Goal: Register for event/course

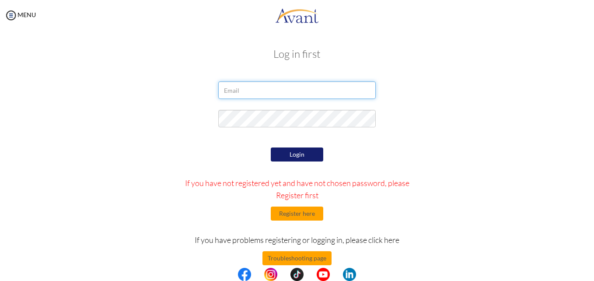
click at [272, 92] on input "email" at bounding box center [296, 89] width 157 height 17
type input "[EMAIL_ADDRESS][DOMAIN_NAME]"
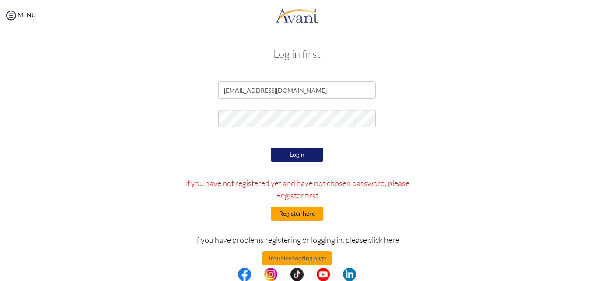
click at [300, 216] on button "Register here" at bounding box center [297, 213] width 52 height 14
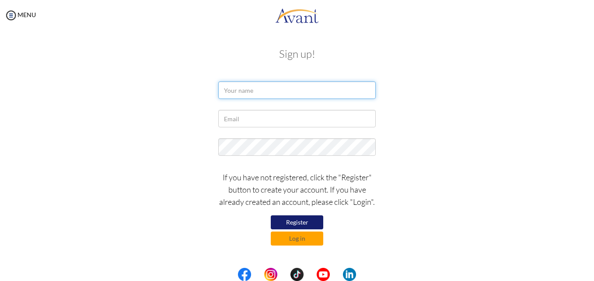
click at [263, 90] on input "text" at bounding box center [296, 89] width 157 height 17
type input "yvelou1984@gmail"
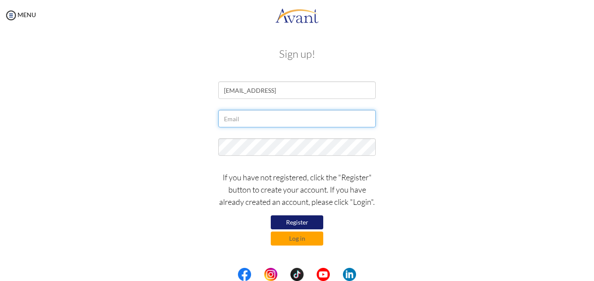
click at [260, 119] on input "text" at bounding box center [296, 118] width 157 height 17
type input "Ethan@2012"
click at [299, 223] on button "Register" at bounding box center [297, 222] width 52 height 14
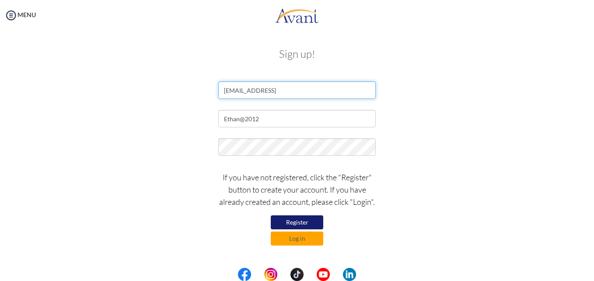
click at [282, 88] on input "yvelou1984@gmail" at bounding box center [296, 89] width 157 height 17
click at [301, 88] on input "yvelou1984@gmail" at bounding box center [296, 89] width 157 height 17
type input "yvelou2012@gmail.com"
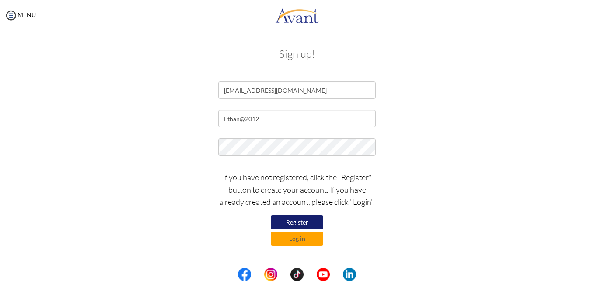
click at [302, 220] on button "Register" at bounding box center [297, 222] width 52 height 14
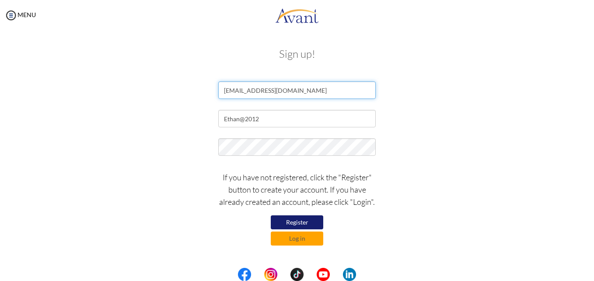
drag, startPoint x: 302, startPoint y: 90, endPoint x: 198, endPoint y: 108, distance: 105.7
click at [198, 108] on form "yvelou2012@gmail.com Ethan@2012 If you have not registered, click the "Register…" at bounding box center [297, 163] width 499 height 164
click at [253, 93] on input "text" at bounding box center [296, 89] width 157 height 17
type input "y"
type input "Yvette Lou"
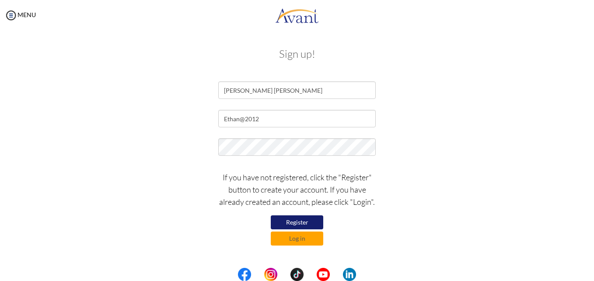
click at [307, 225] on button "Register" at bounding box center [297, 222] width 52 height 14
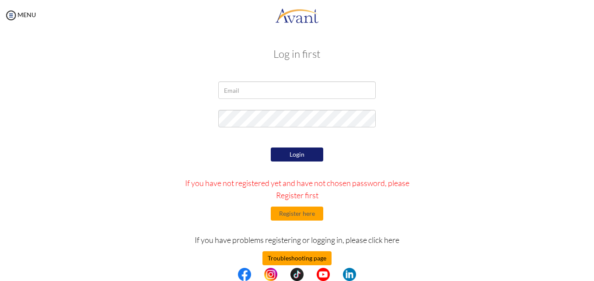
click at [302, 257] on button "Troubleshooting page" at bounding box center [296, 258] width 69 height 14
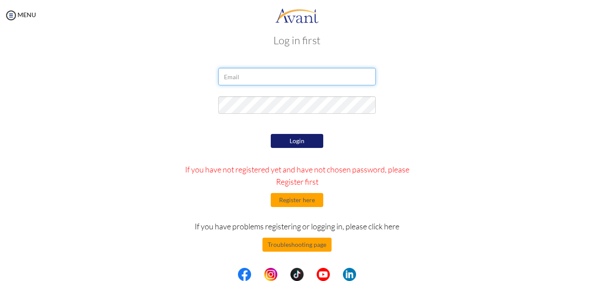
click at [299, 73] on input "email" at bounding box center [296, 76] width 157 height 17
type input "[EMAIL_ADDRESS][DOMAIN_NAME]"
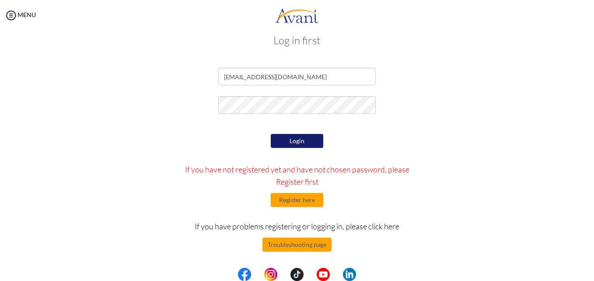
click at [305, 144] on button "Login" at bounding box center [297, 141] width 52 height 14
click at [296, 202] on button "Register here" at bounding box center [297, 200] width 52 height 14
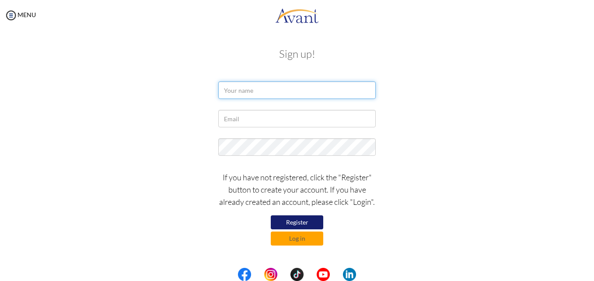
click at [276, 88] on input "text" at bounding box center [296, 89] width 157 height 17
type input "Yvette Lou Sapayan"
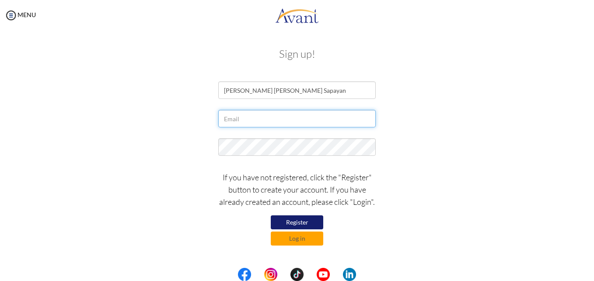
click at [270, 120] on input "text" at bounding box center [296, 118] width 157 height 17
type input "[EMAIL_ADDRESS][DOMAIN_NAME]"
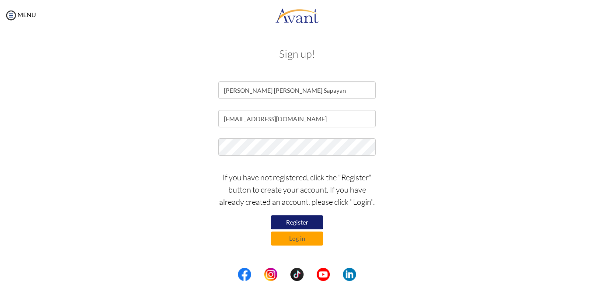
click at [300, 223] on button "Register" at bounding box center [297, 222] width 52 height 14
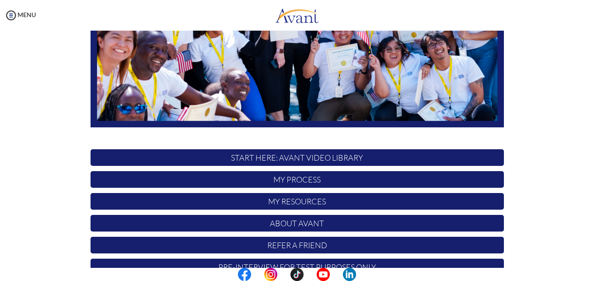
scroll to position [205, 0]
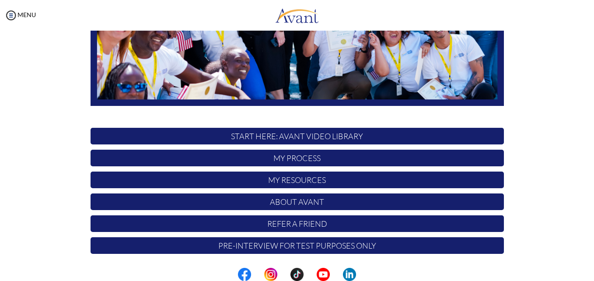
click at [327, 136] on p "START HERE: Avant Video Library" at bounding box center [297, 136] width 413 height 17
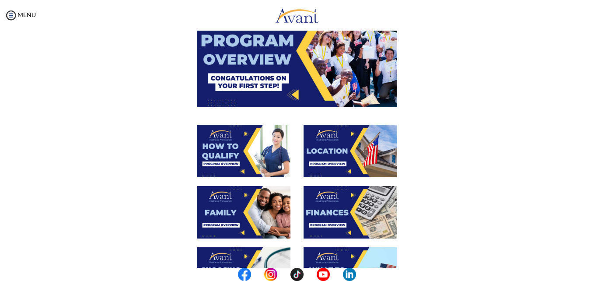
scroll to position [87, 0]
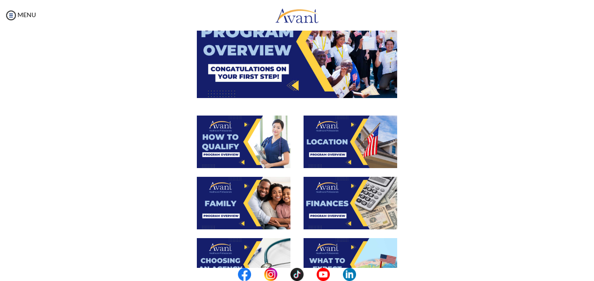
click at [309, 54] on img at bounding box center [297, 41] width 200 height 112
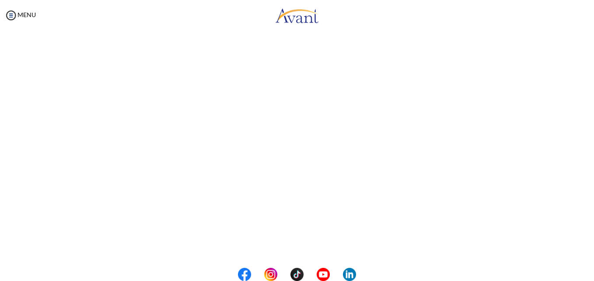
scroll to position [62, 0]
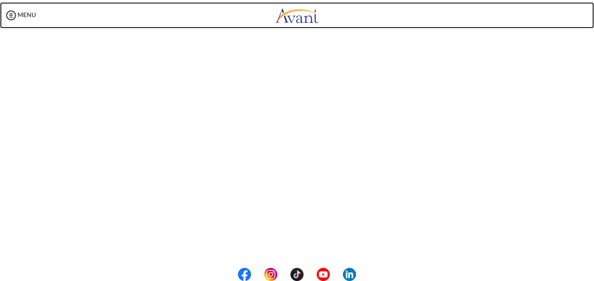
click at [360, 12] on body "Maintenance break. Please come back in 2 hours. MENU My Status What is the next…" at bounding box center [297, 140] width 594 height 281
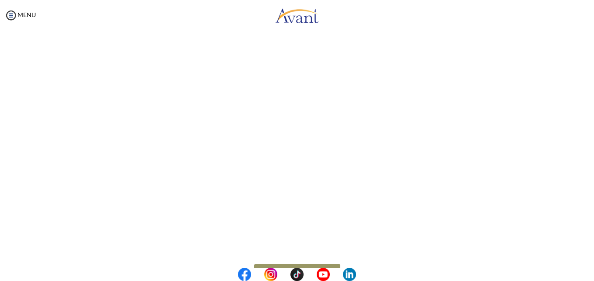
scroll to position [150, 0]
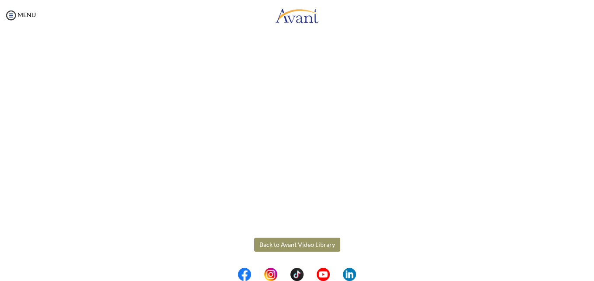
click at [0, 0] on div at bounding box center [0, 0] width 0 height 0
click at [299, 244] on button "Back to Avant Video Library" at bounding box center [297, 244] width 86 height 14
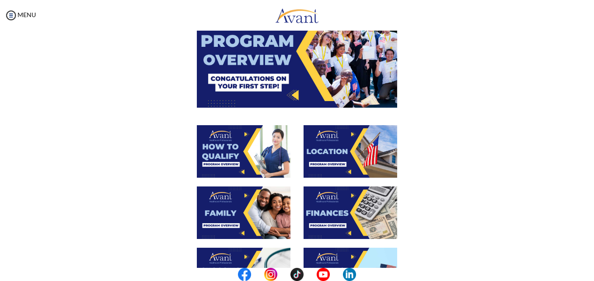
scroll to position [87, 0]
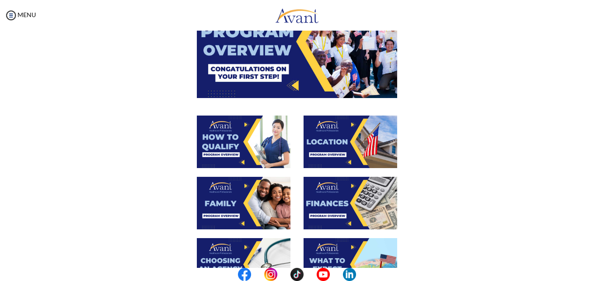
click at [235, 160] on img at bounding box center [244, 141] width 94 height 52
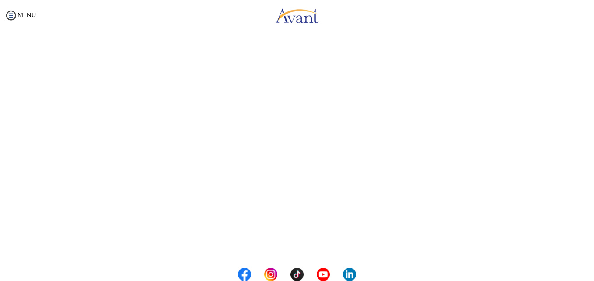
scroll to position [150, 0]
click at [304, 247] on body "Maintenance break. Please come back in 2 hours. MENU My Status What is the next…" at bounding box center [297, 140] width 594 height 281
click at [309, 247] on button "Back to Avant Video Library" at bounding box center [297, 244] width 86 height 14
click at [309, 247] on div "How to Qualify Back to Avant Video Library" at bounding box center [120, 245] width 512 height 413
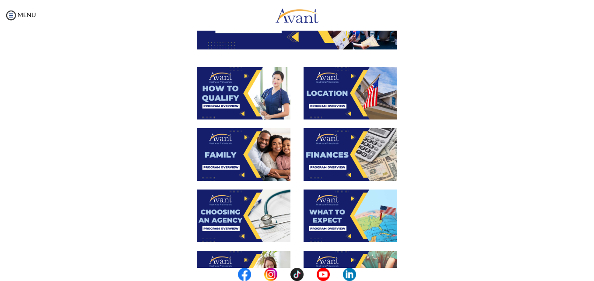
scroll to position [87, 0]
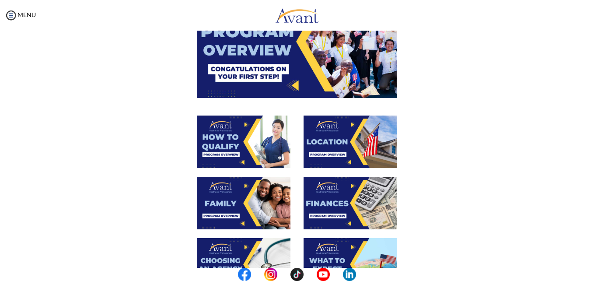
click at [333, 135] on img at bounding box center [351, 141] width 94 height 52
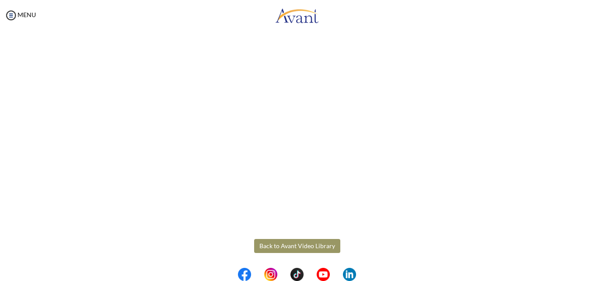
scroll to position [150, 0]
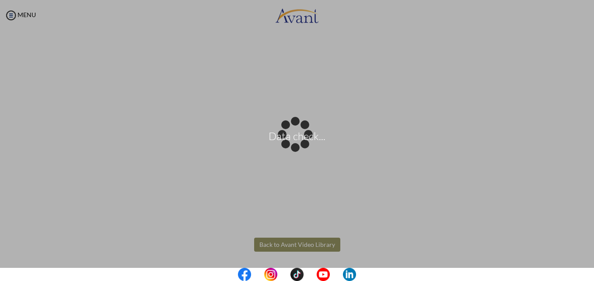
click at [293, 244] on body "Data check... Maintenance break. Please come back in 2 hours. MENU My Status Wh…" at bounding box center [297, 140] width 594 height 281
click at [293, 147] on div "Data check..." at bounding box center [297, 140] width 12 height 12
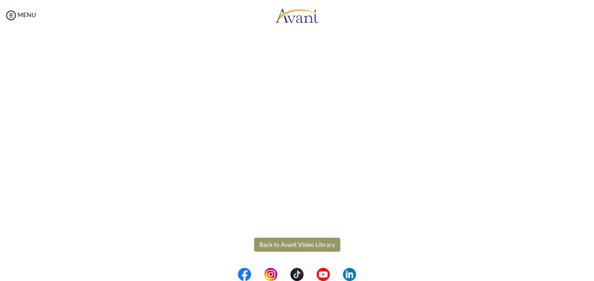
drag, startPoint x: 293, startPoint y: 244, endPoint x: 306, endPoint y: 247, distance: 13.4
click at [306, 247] on button "Back to Avant Video Library" at bounding box center [297, 244] width 86 height 14
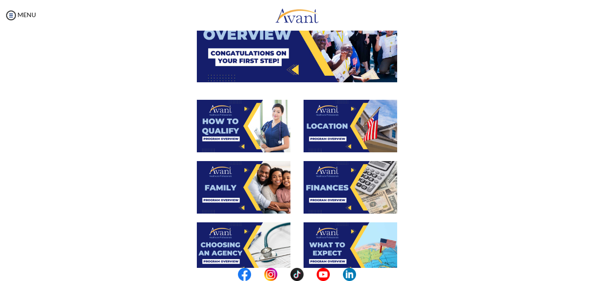
scroll to position [131, 0]
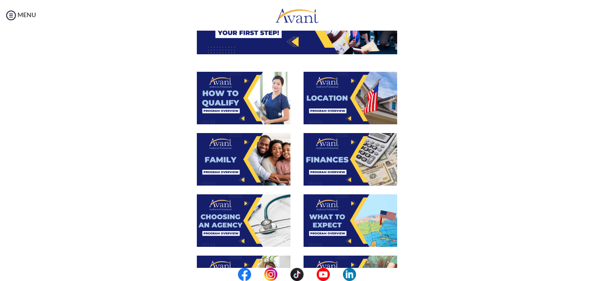
click at [241, 166] on img at bounding box center [244, 159] width 94 height 52
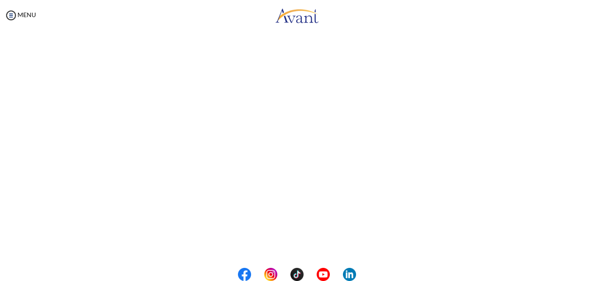
scroll to position [243, 0]
click at [281, 244] on body "Maintenance break. Please come back in 2 hours. MENU My Status What is the next…" at bounding box center [297, 140] width 594 height 281
click at [289, 247] on button "Back to Avant Video Library" at bounding box center [297, 244] width 86 height 14
click at [289, 247] on div "My Status What is the next step? We would like you to watch the introductory vi…" at bounding box center [297, 171] width 594 height 281
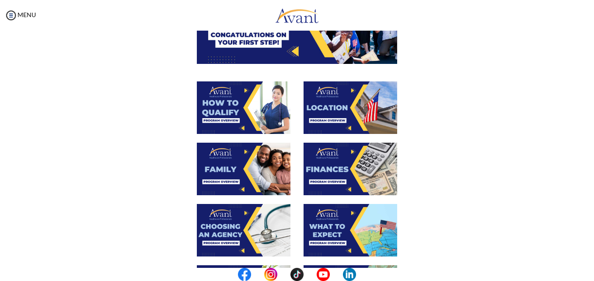
scroll to position [131, 0]
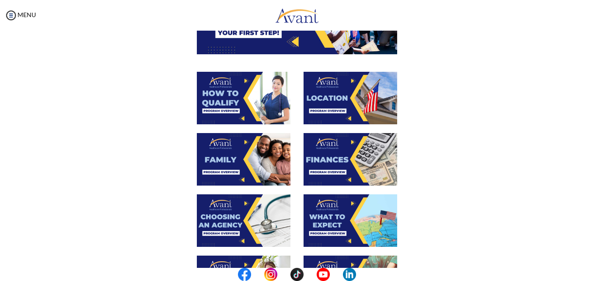
click at [330, 160] on img at bounding box center [351, 159] width 94 height 52
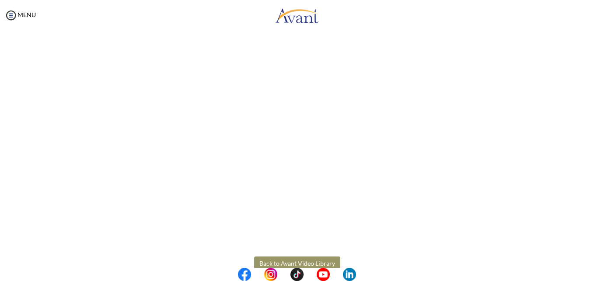
scroll to position [150, 0]
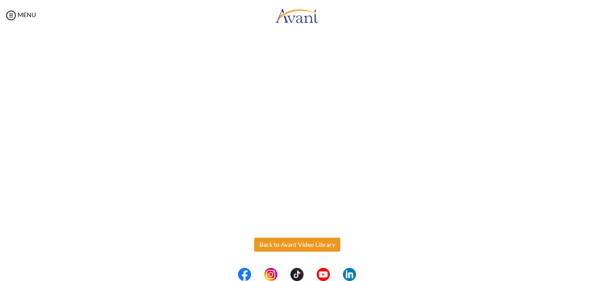
click at [284, 246] on body "Maintenance break. Please come back in 2 hours. MENU My Status What is the next…" at bounding box center [297, 140] width 594 height 281
click at [290, 245] on button "Back to Avant Video Library" at bounding box center [297, 244] width 86 height 14
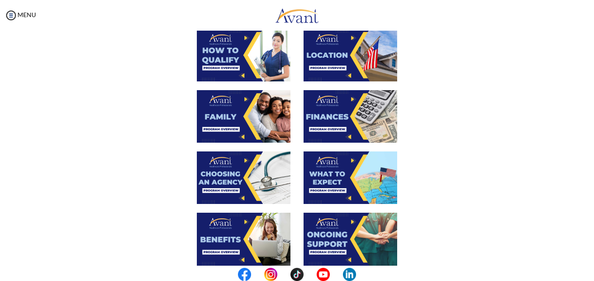
scroll to position [175, 0]
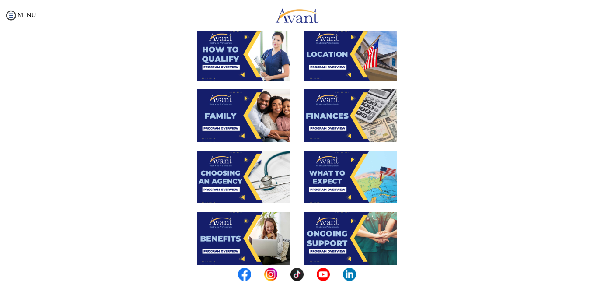
click at [223, 181] on img at bounding box center [244, 176] width 94 height 52
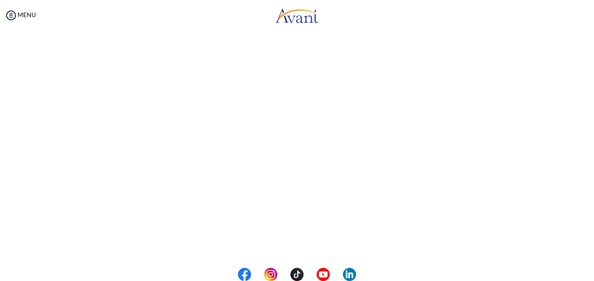
scroll to position [243, 0]
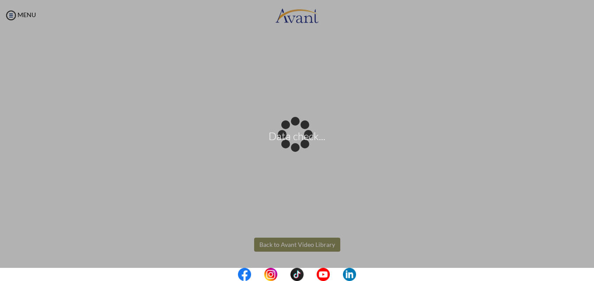
click at [314, 243] on body "Data check... Maintenance break. Please come back in 2 hours. MENU My Status Wh…" at bounding box center [297, 140] width 594 height 281
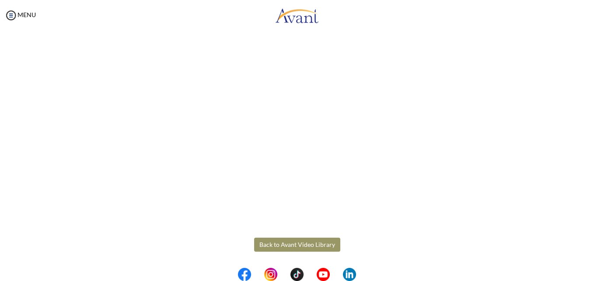
click at [314, 243] on button "Back to Avant Video Library" at bounding box center [297, 244] width 86 height 14
click at [314, 243] on div "My Status What is the next step? We would like you to watch the introductory vi…" at bounding box center [297, 171] width 594 height 281
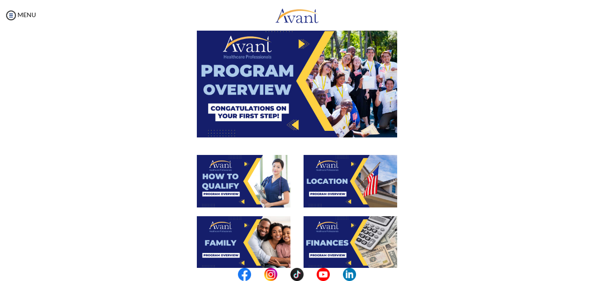
scroll to position [175, 0]
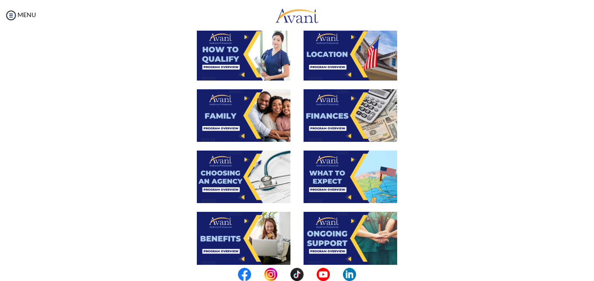
click at [333, 179] on img at bounding box center [351, 176] width 94 height 52
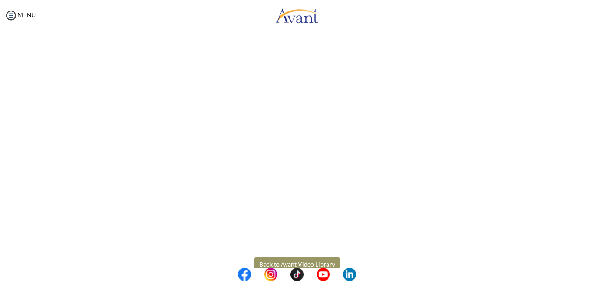
scroll to position [243, 0]
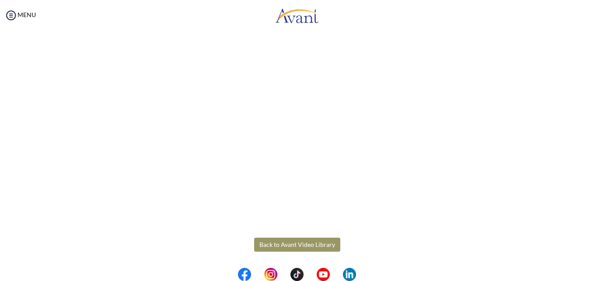
click at [301, 249] on body "Maintenance break. Please come back in 2 hours. MENU My Status What is the next…" at bounding box center [297, 140] width 594 height 281
click at [300, 246] on button "Back to Avant Video Library" at bounding box center [297, 244] width 86 height 14
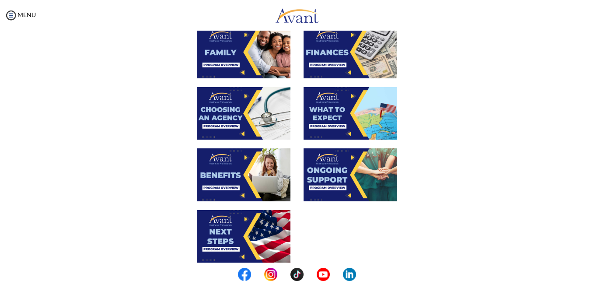
scroll to position [262, 0]
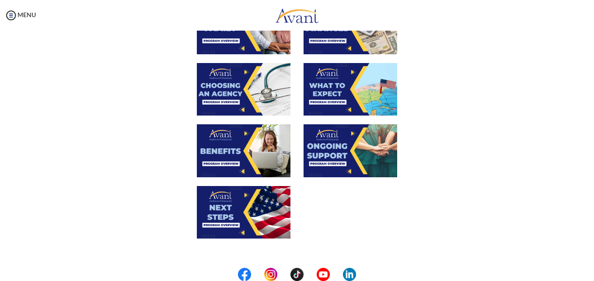
click at [226, 150] on img at bounding box center [244, 150] width 94 height 52
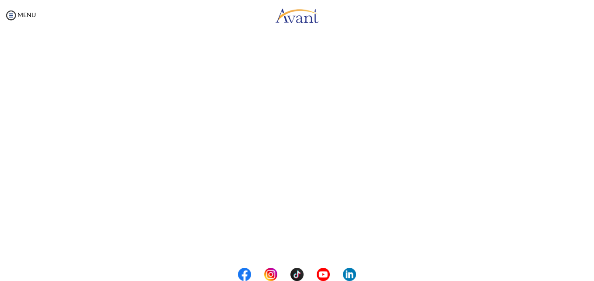
scroll to position [243, 0]
click at [307, 246] on body "Maintenance break. Please come back in 2 hours. MENU My Status What is the next…" at bounding box center [297, 140] width 594 height 281
click at [304, 246] on button "Back to Avant Video Library" at bounding box center [297, 244] width 86 height 14
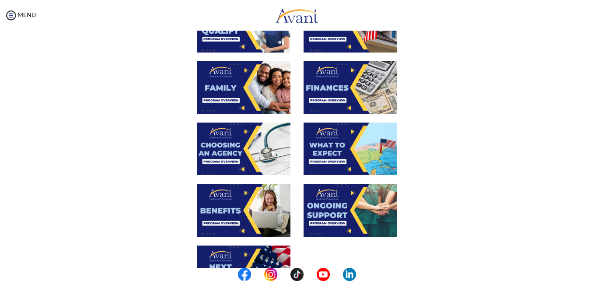
scroll to position [219, 0]
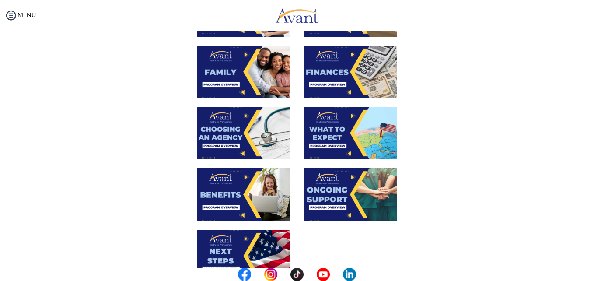
click at [331, 196] on img at bounding box center [351, 194] width 94 height 52
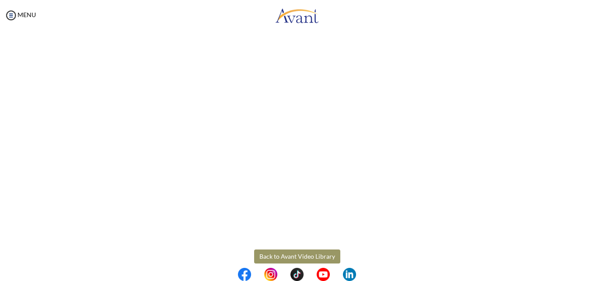
scroll to position [243, 0]
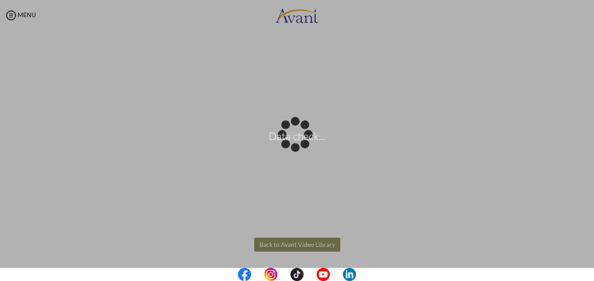
click at [304, 242] on body "Data check... Maintenance break. Please come back in 2 hours. MENU My Status Wh…" at bounding box center [297, 140] width 594 height 281
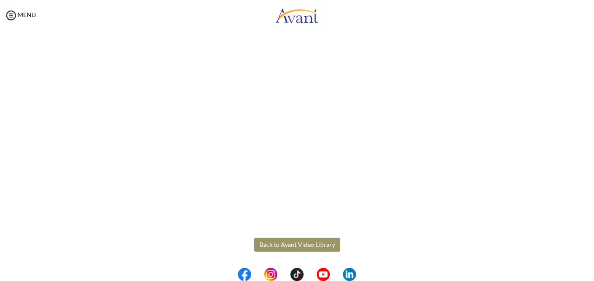
click at [311, 247] on button "Back to Avant Video Library" at bounding box center [297, 244] width 86 height 14
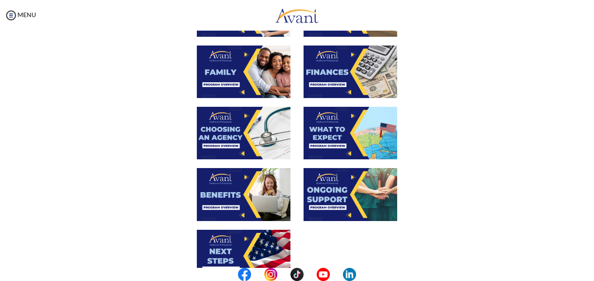
scroll to position [262, 0]
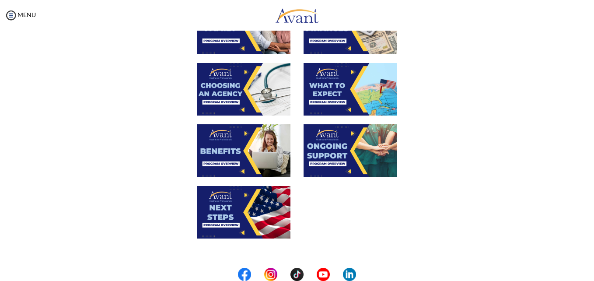
click at [236, 216] on img at bounding box center [244, 212] width 94 height 52
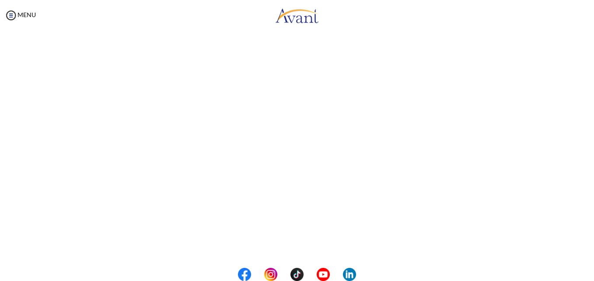
scroll to position [243, 0]
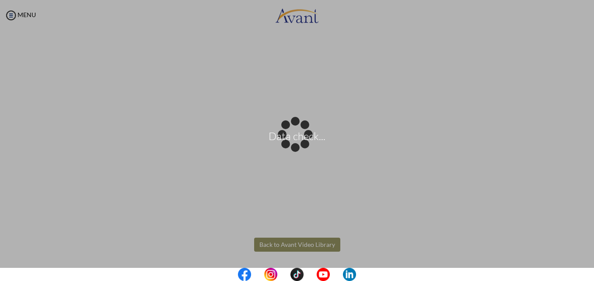
click at [298, 248] on body "Data check... Maintenance break. Please come back in 2 hours. MENU My Status Wh…" at bounding box center [297, 140] width 594 height 281
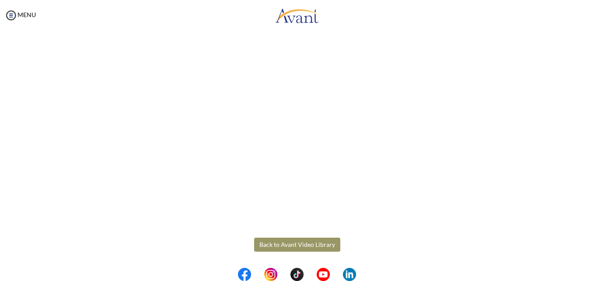
click at [300, 247] on button "Back to Avant Video Library" at bounding box center [297, 244] width 86 height 14
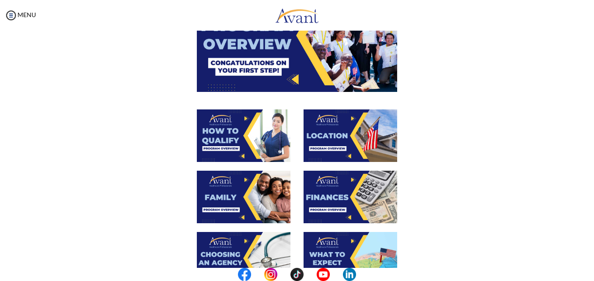
scroll to position [219, 0]
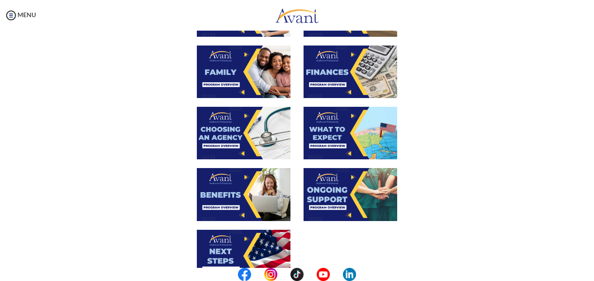
click at [331, 130] on img at bounding box center [351, 133] width 94 height 52
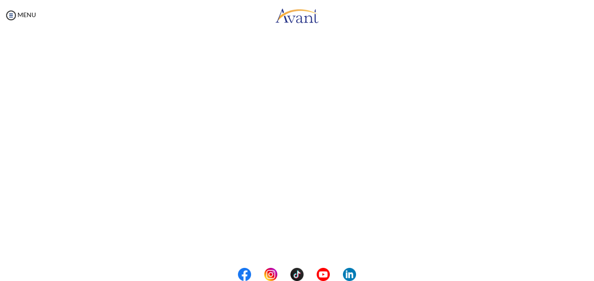
scroll to position [175, 0]
